Goal: Register for event/course

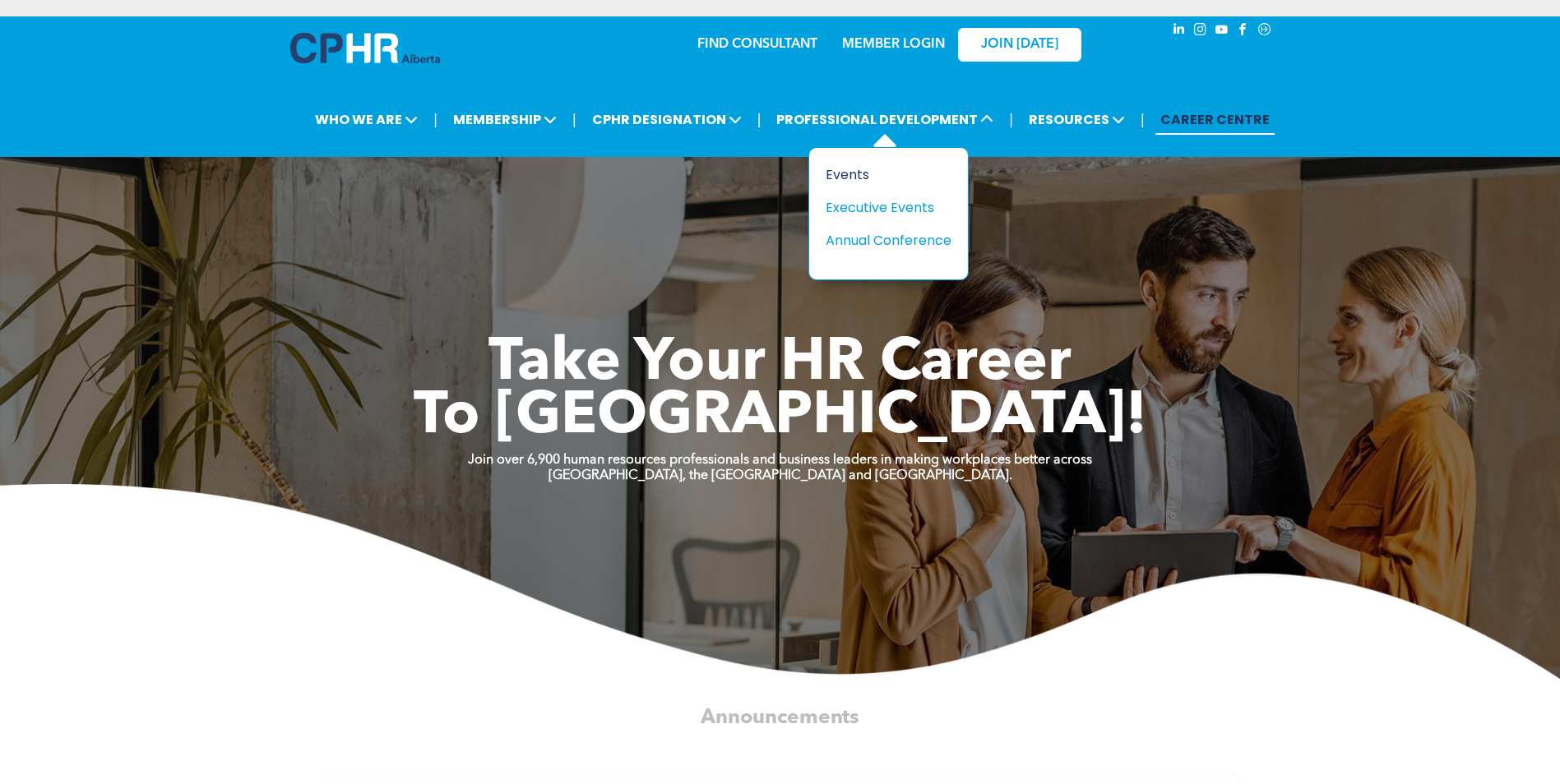
click at [844, 172] on div "Events" at bounding box center [882, 175] width 114 height 21
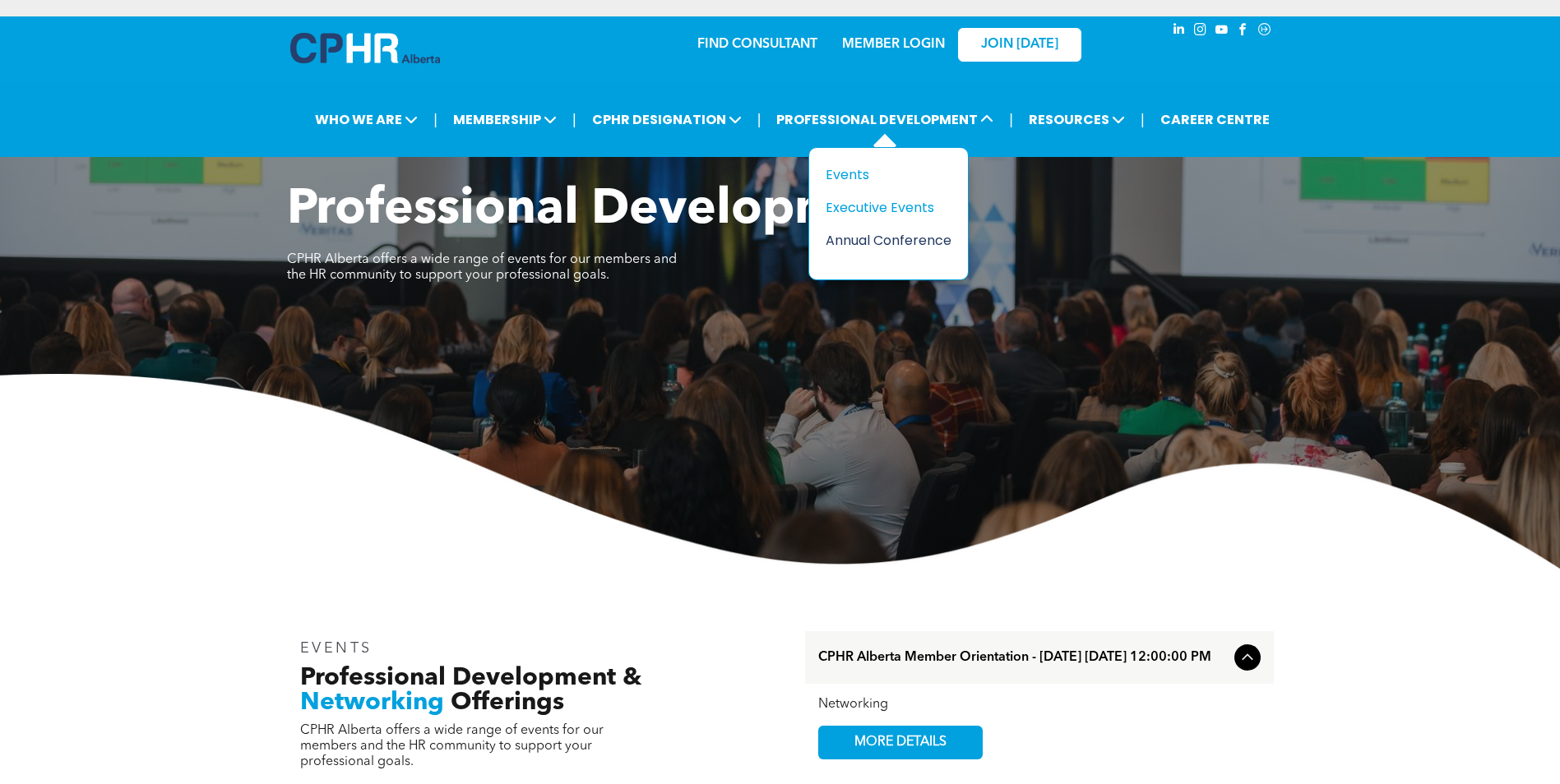
click at [864, 240] on div "Annual Conference" at bounding box center [882, 241] width 114 height 21
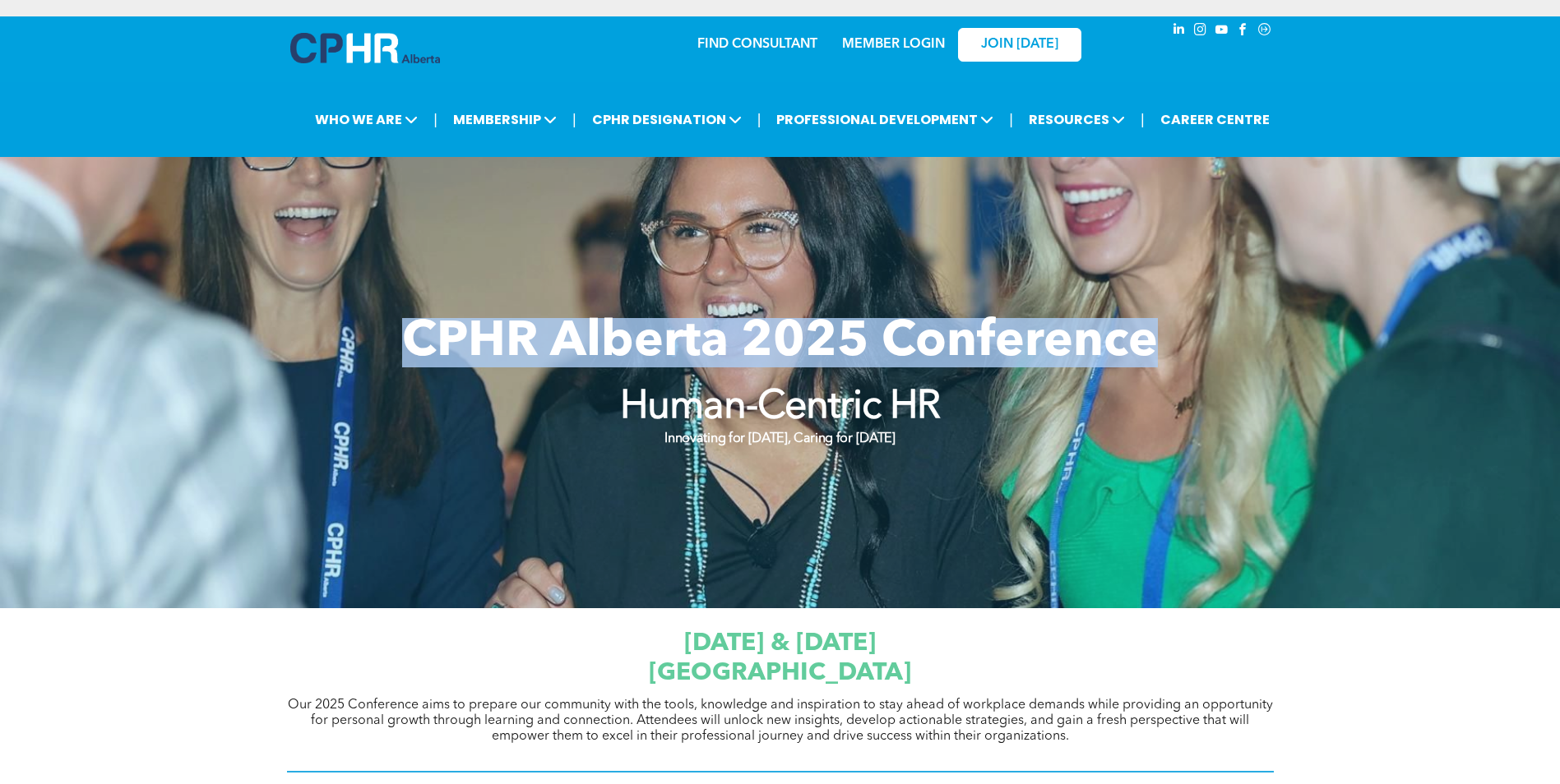
drag, startPoint x: 415, startPoint y: 337, endPoint x: 1156, endPoint y: 348, distance: 741.1
click at [1156, 348] on span "CPHR Alberta 2025 Conference" at bounding box center [780, 343] width 756 height 49
copy span "CPHR Alberta 2025 Conference"
